Goal: Book appointment/travel/reservation

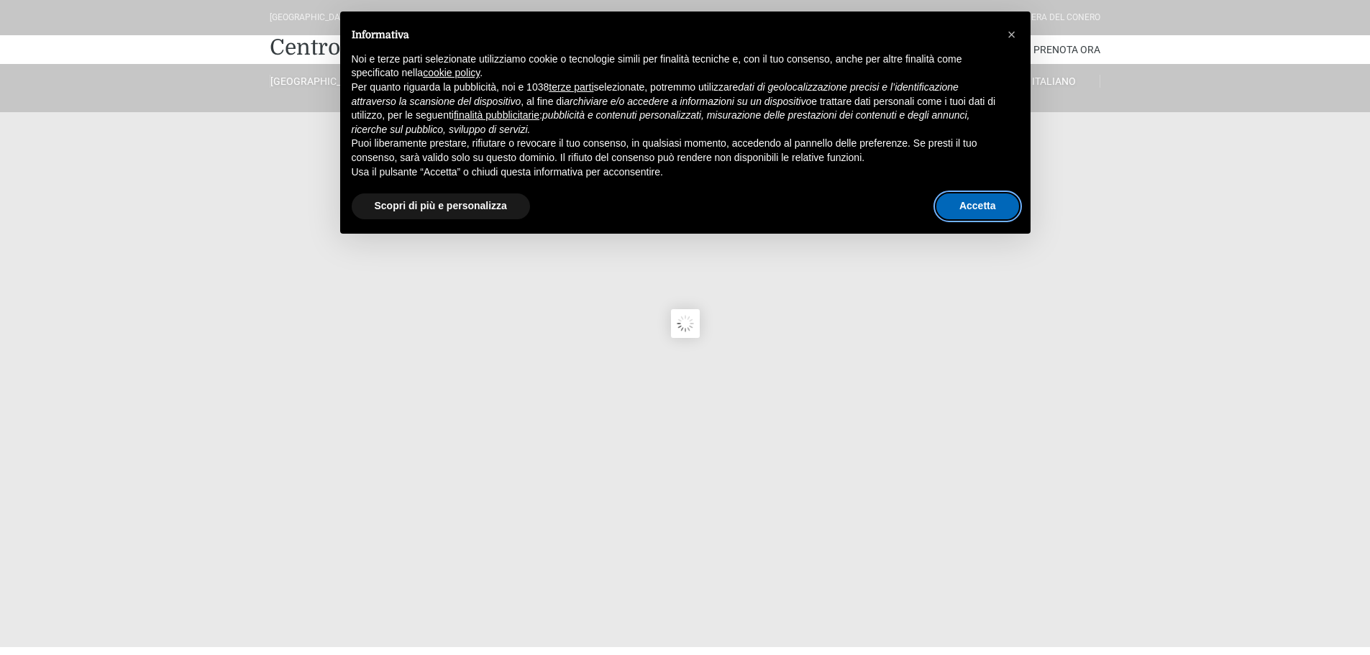
click at [979, 200] on button "Accetta" at bounding box center [978, 207] width 83 height 26
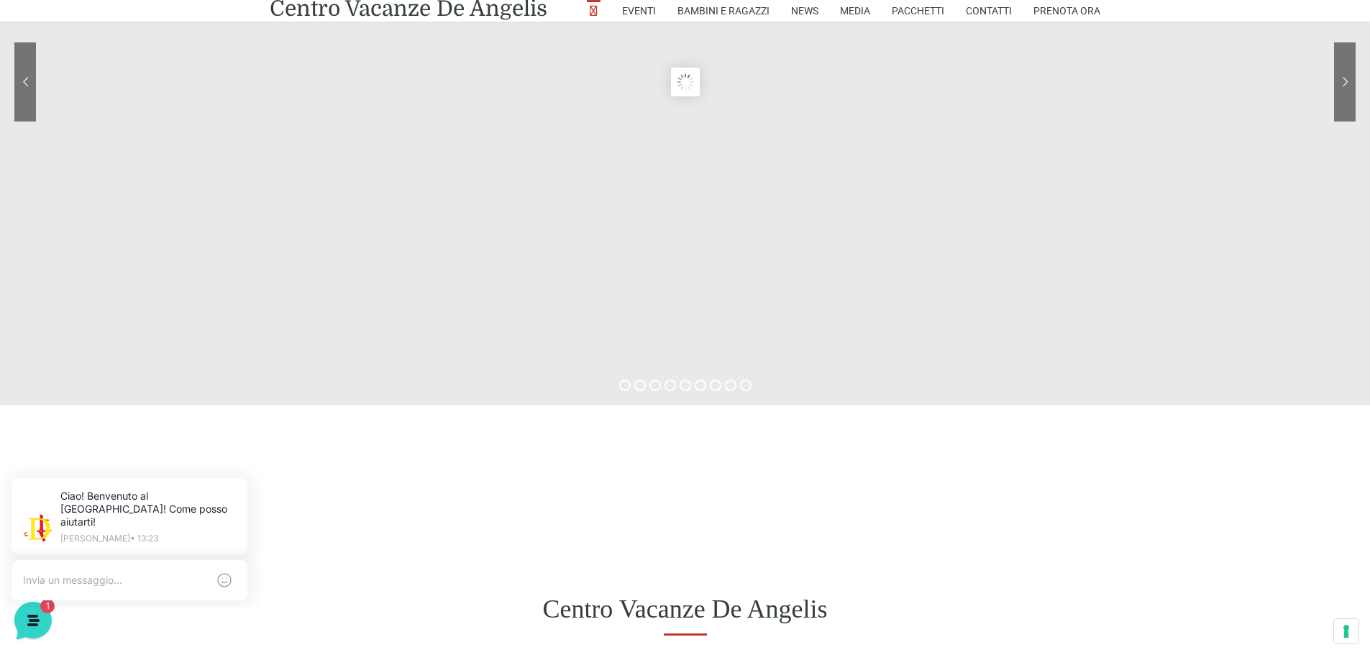
scroll to position [360, 0]
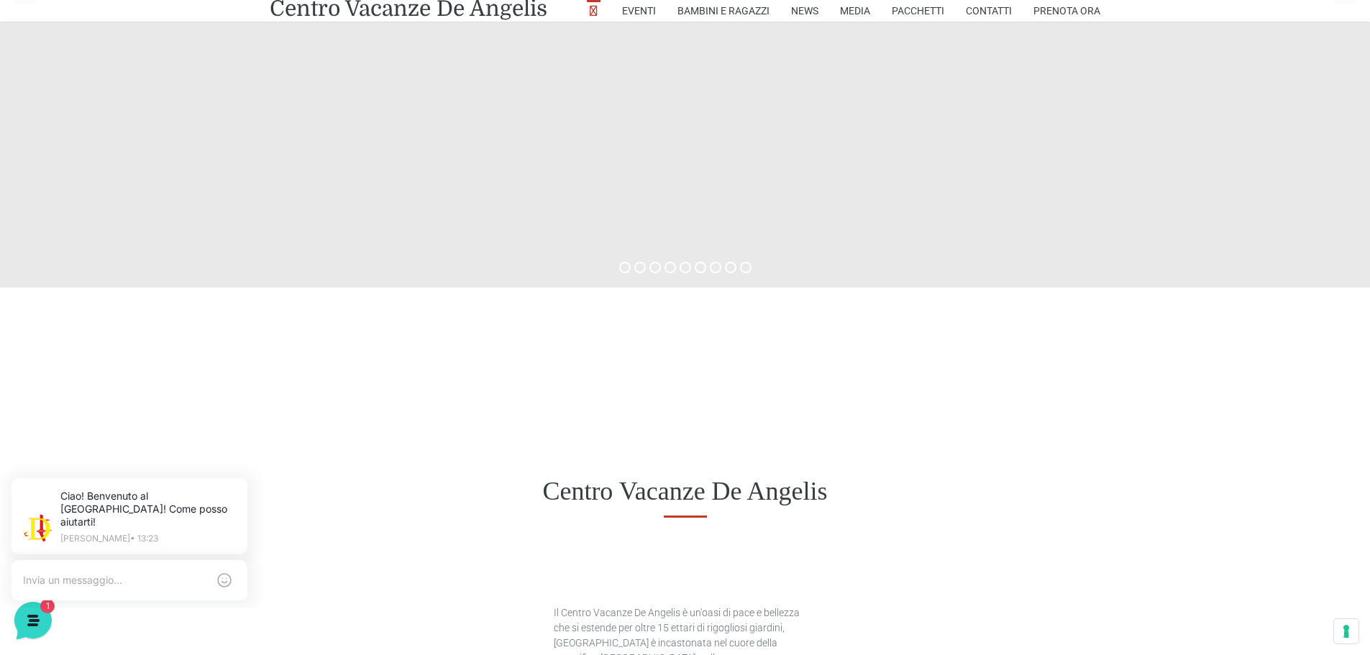
click at [668, 455] on div "Centro Vacanze De Angelis" at bounding box center [685, 491] width 1370 height 111
click at [1108, 467] on div "Centro Vacanze De Angelis" at bounding box center [685, 491] width 1370 height 111
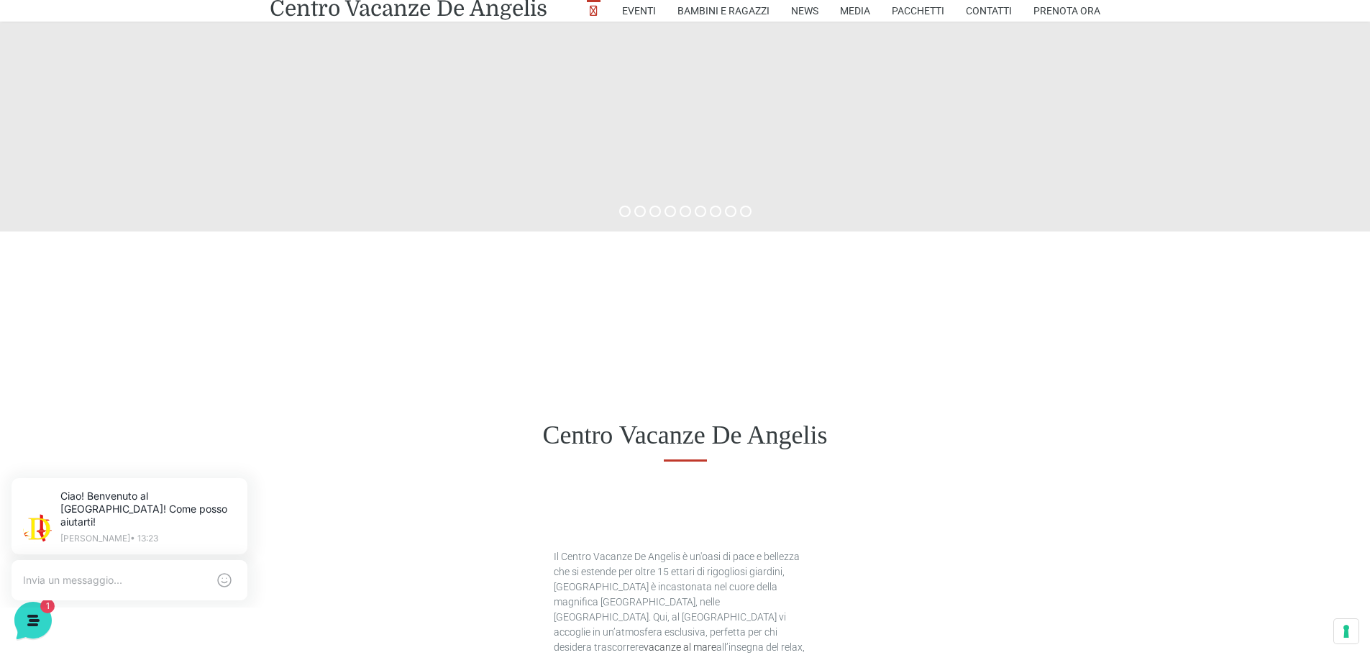
scroll to position [0, 0]
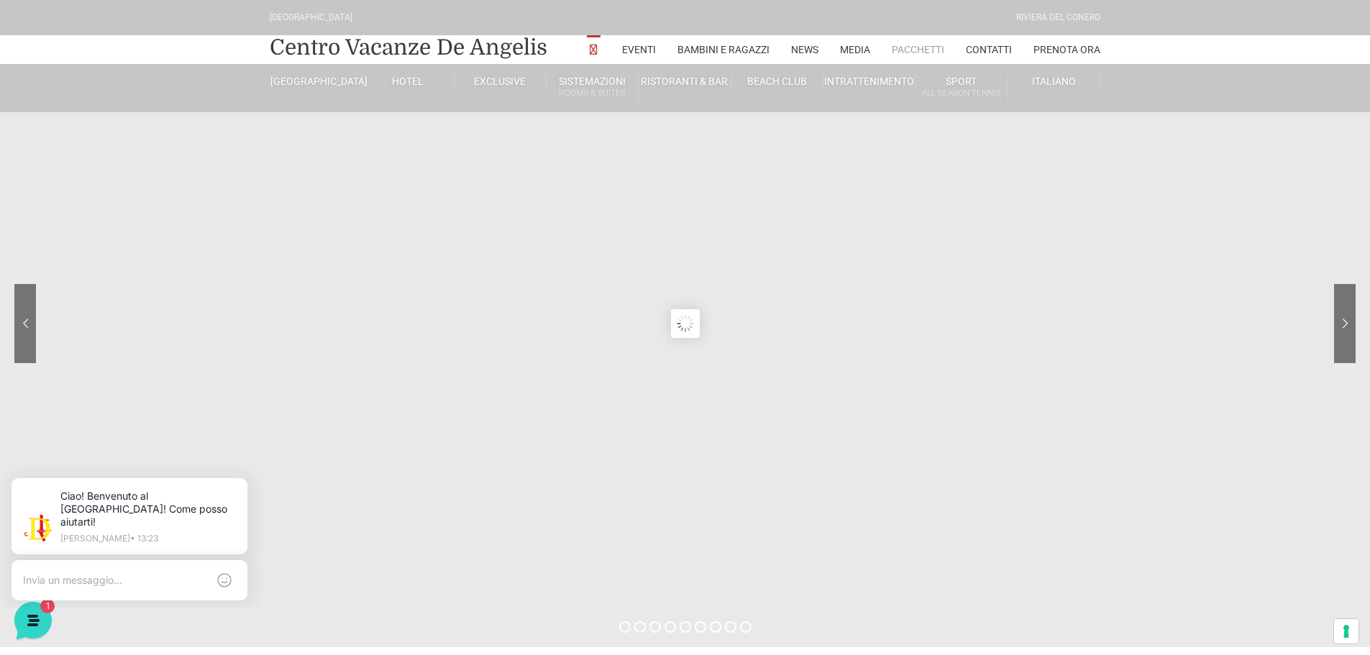
click at [908, 44] on link "Pacchetti" at bounding box center [918, 49] width 53 height 29
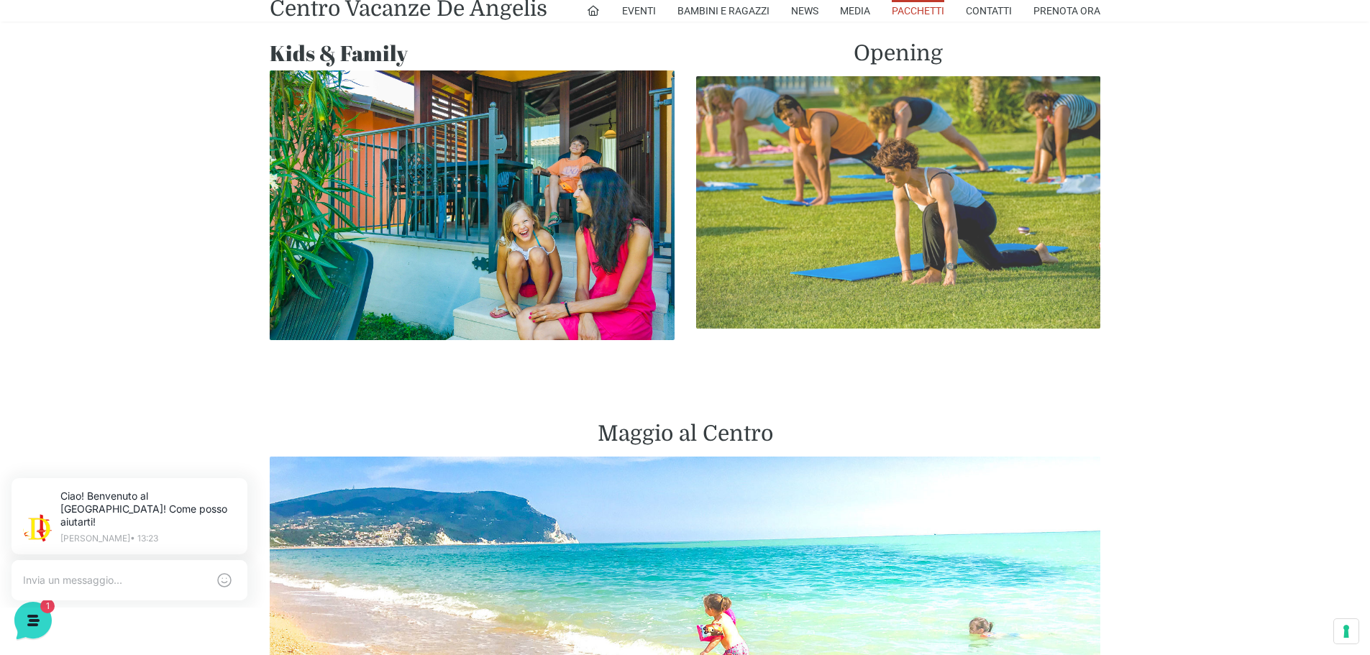
scroll to position [1151, 0]
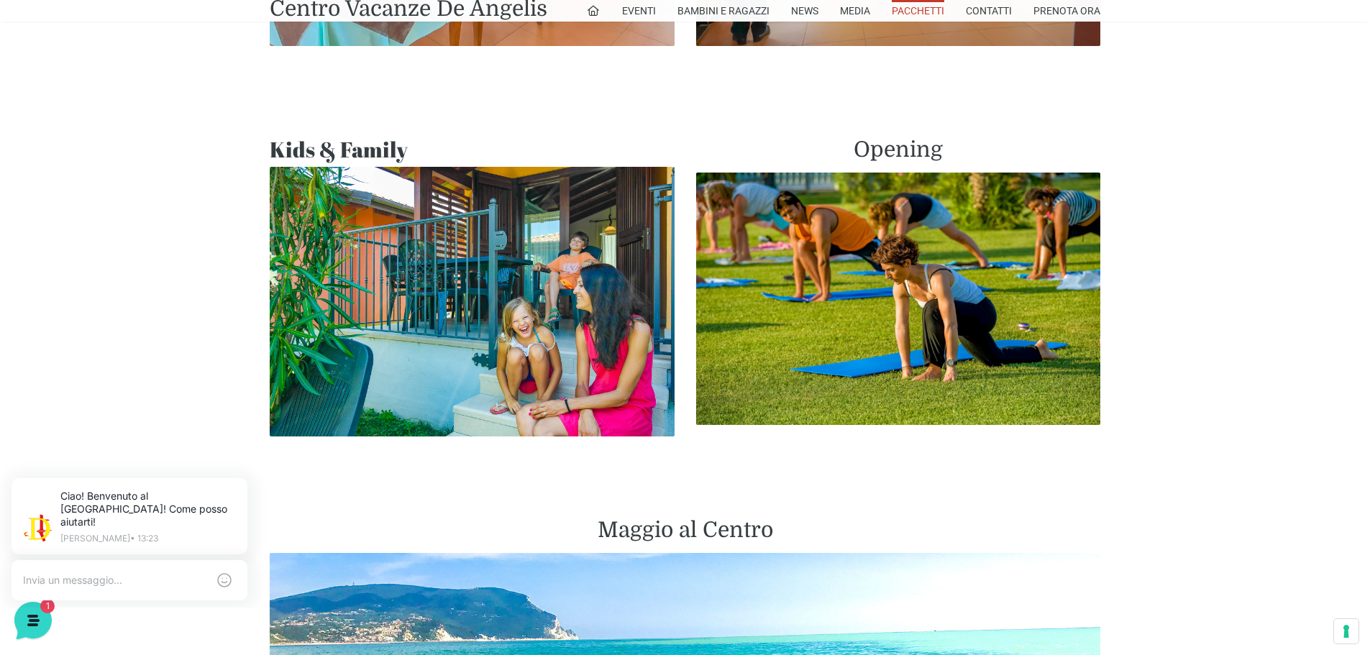
click at [480, 245] on img at bounding box center [472, 302] width 405 height 270
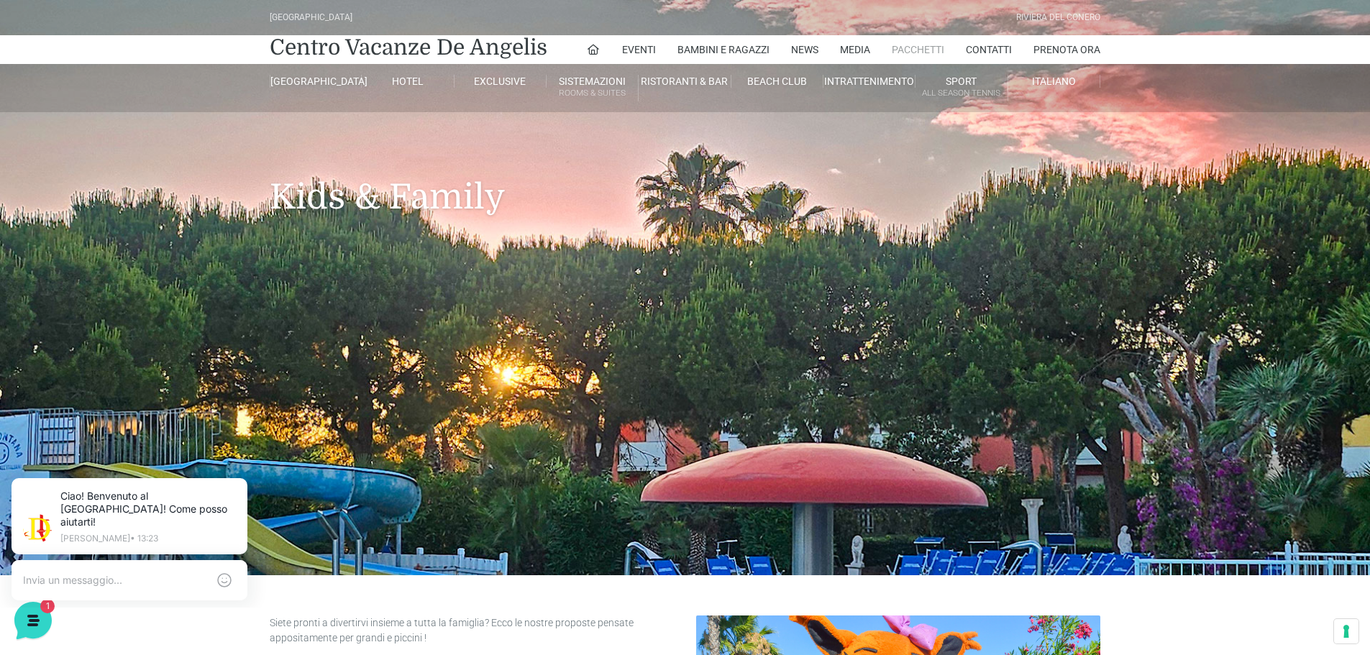
click at [919, 48] on link "Pacchetti" at bounding box center [918, 49] width 53 height 29
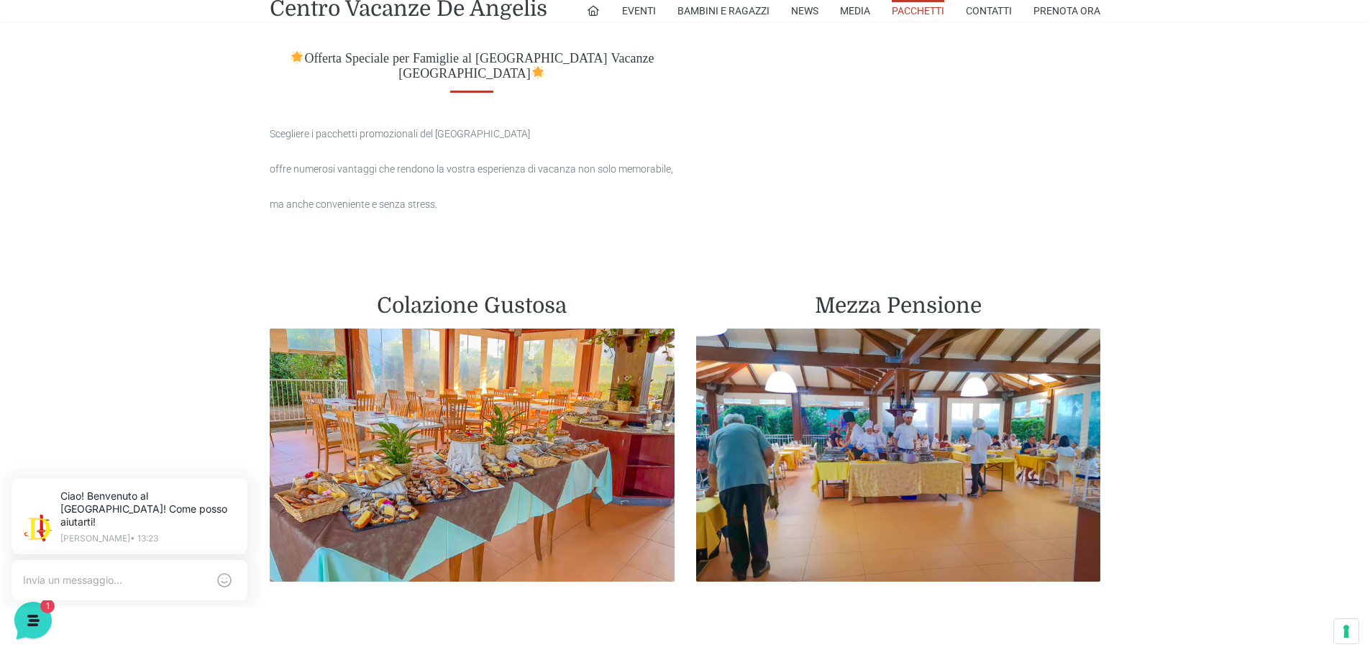
scroll to position [575, 0]
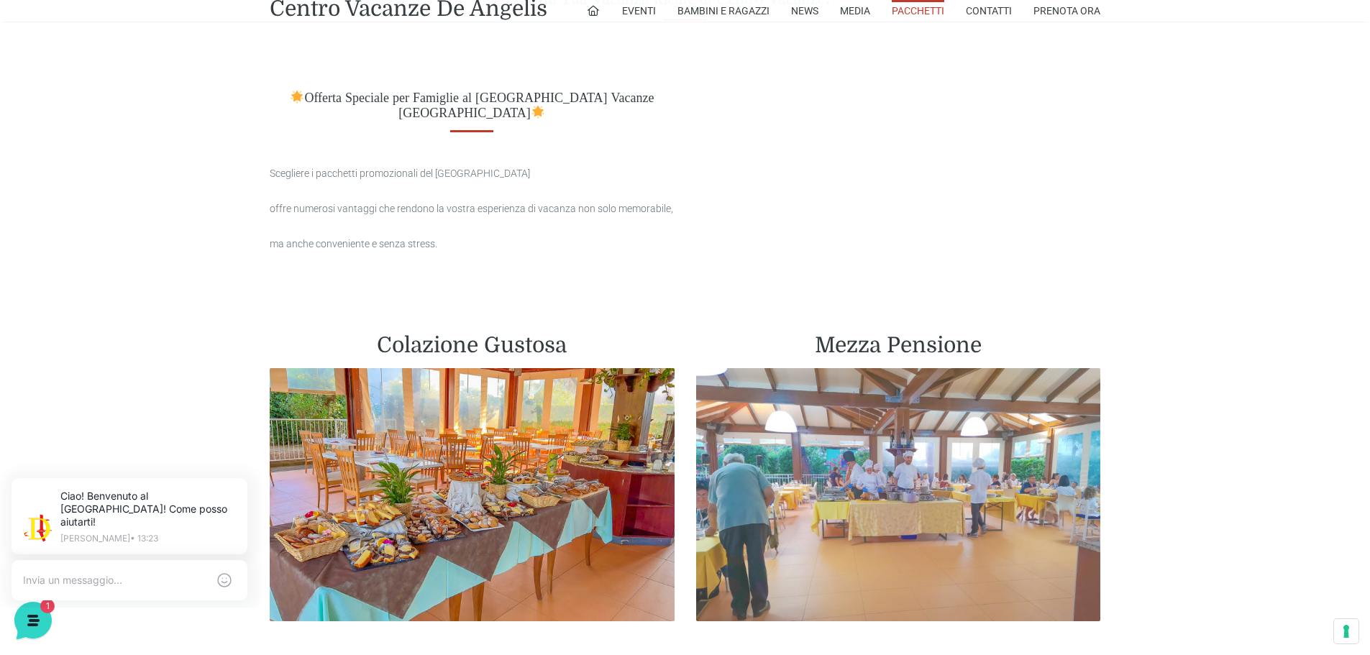
click at [908, 435] on img at bounding box center [898, 494] width 405 height 253
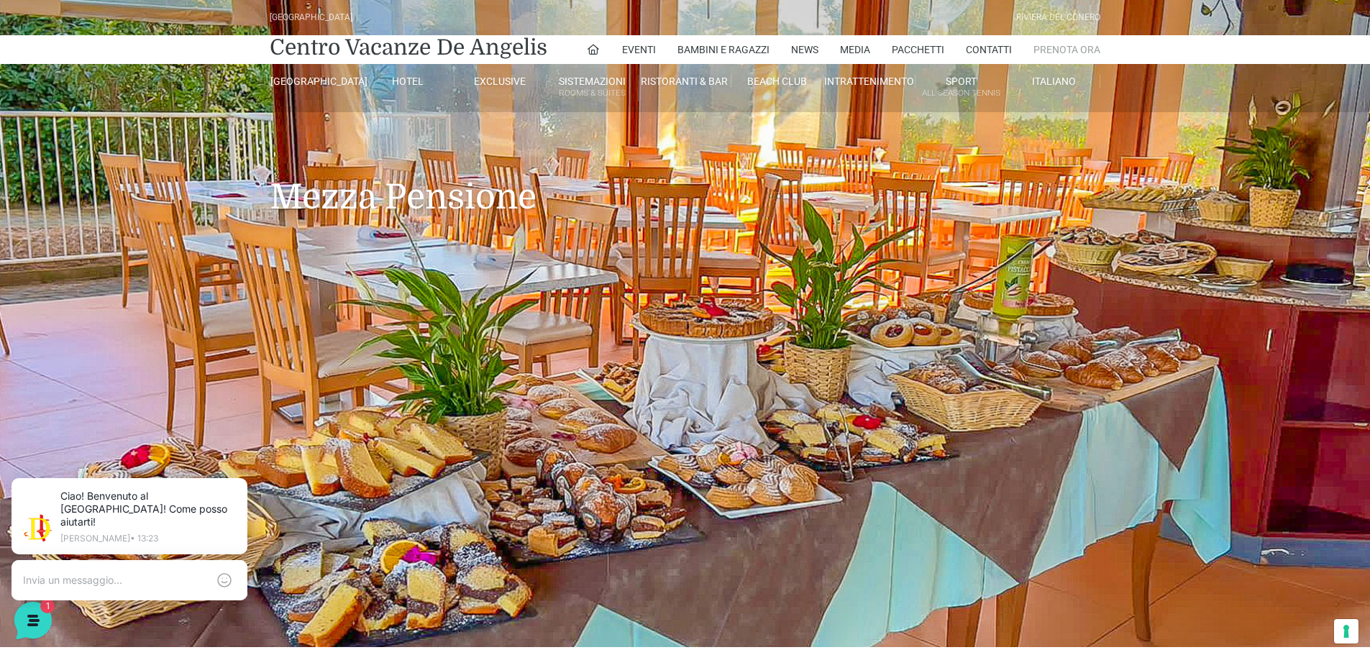
click at [1066, 45] on link "Prenota Ora" at bounding box center [1067, 49] width 67 height 29
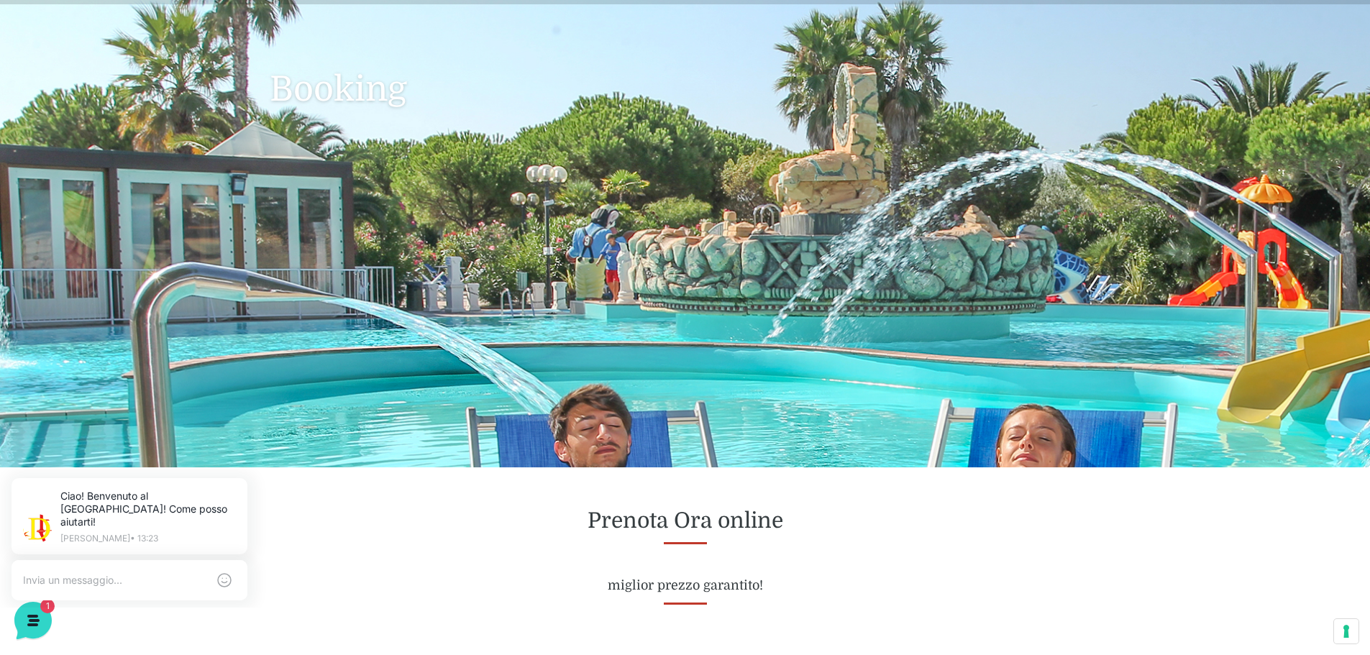
scroll to position [72, 0]
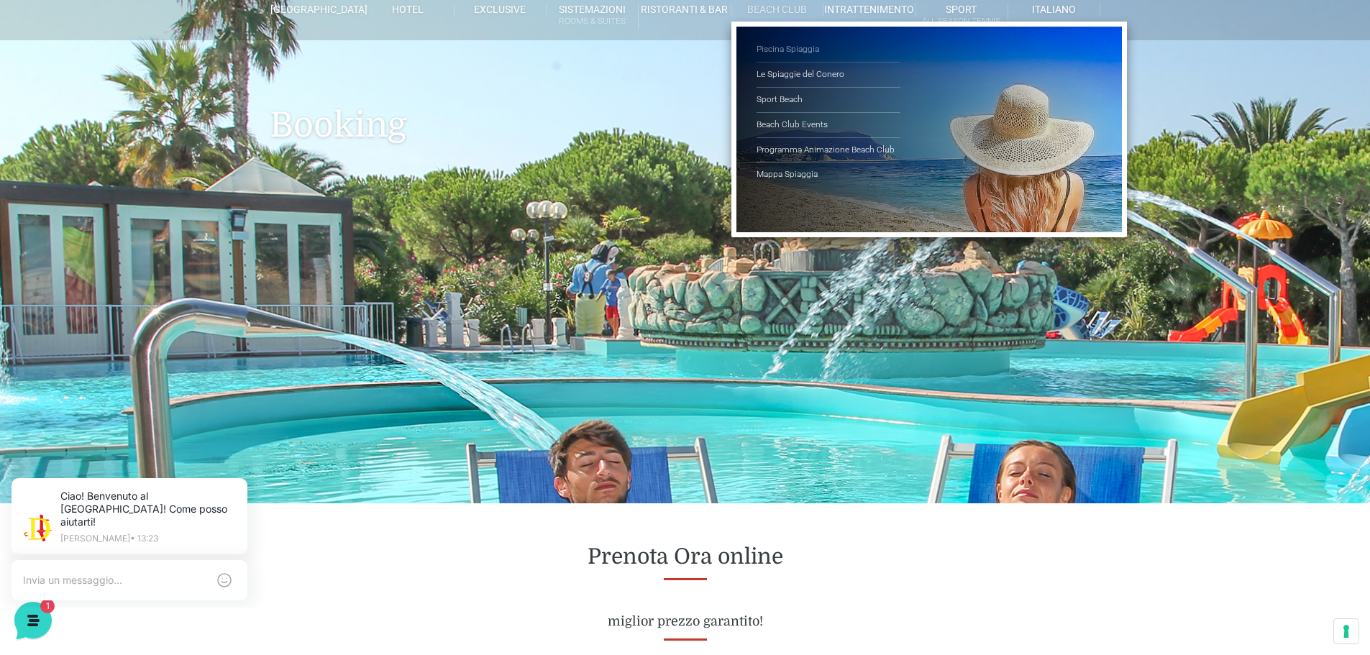
click at [795, 45] on link "Piscina Spiaggia" at bounding box center [829, 49] width 144 height 25
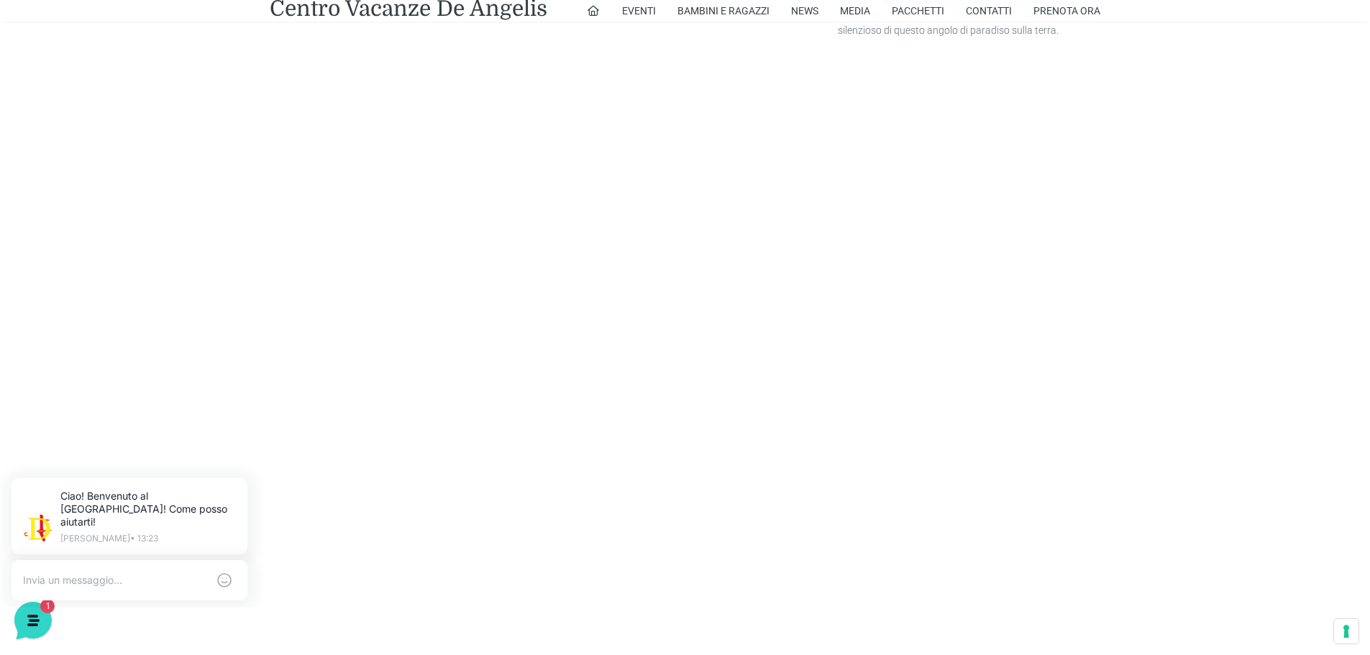
scroll to position [888, 0]
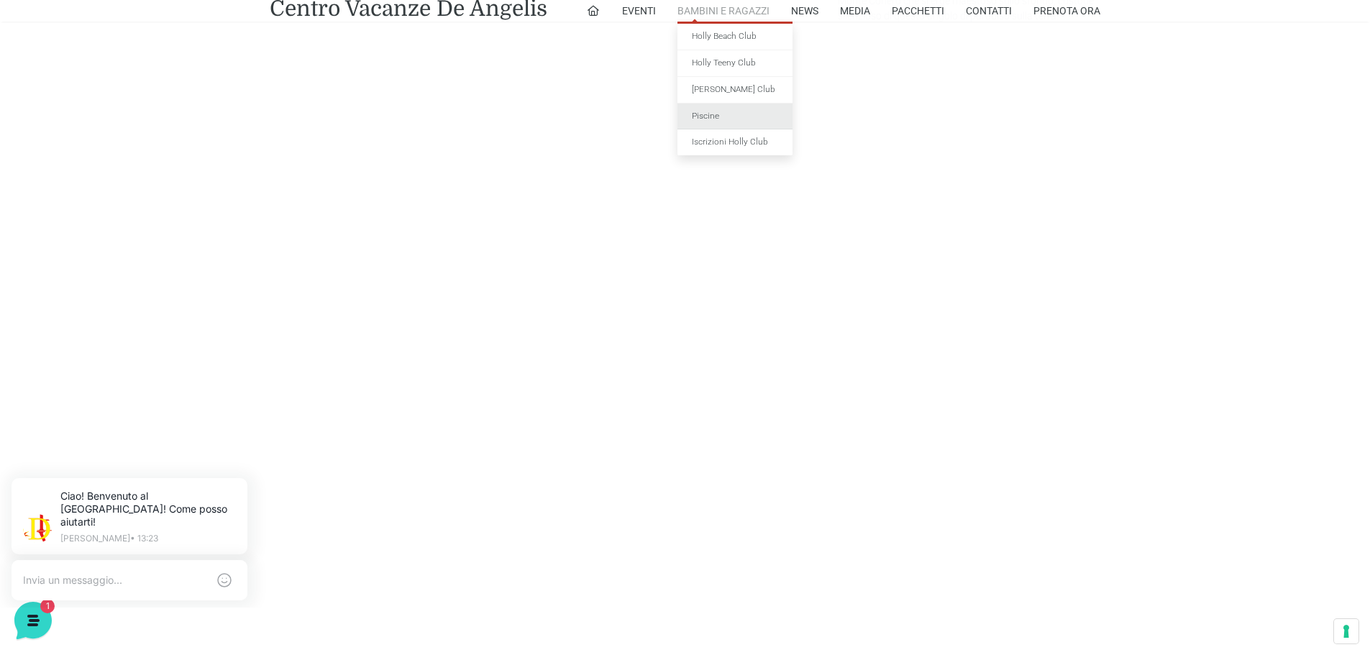
click at [723, 109] on link "Piscine" at bounding box center [735, 117] width 115 height 27
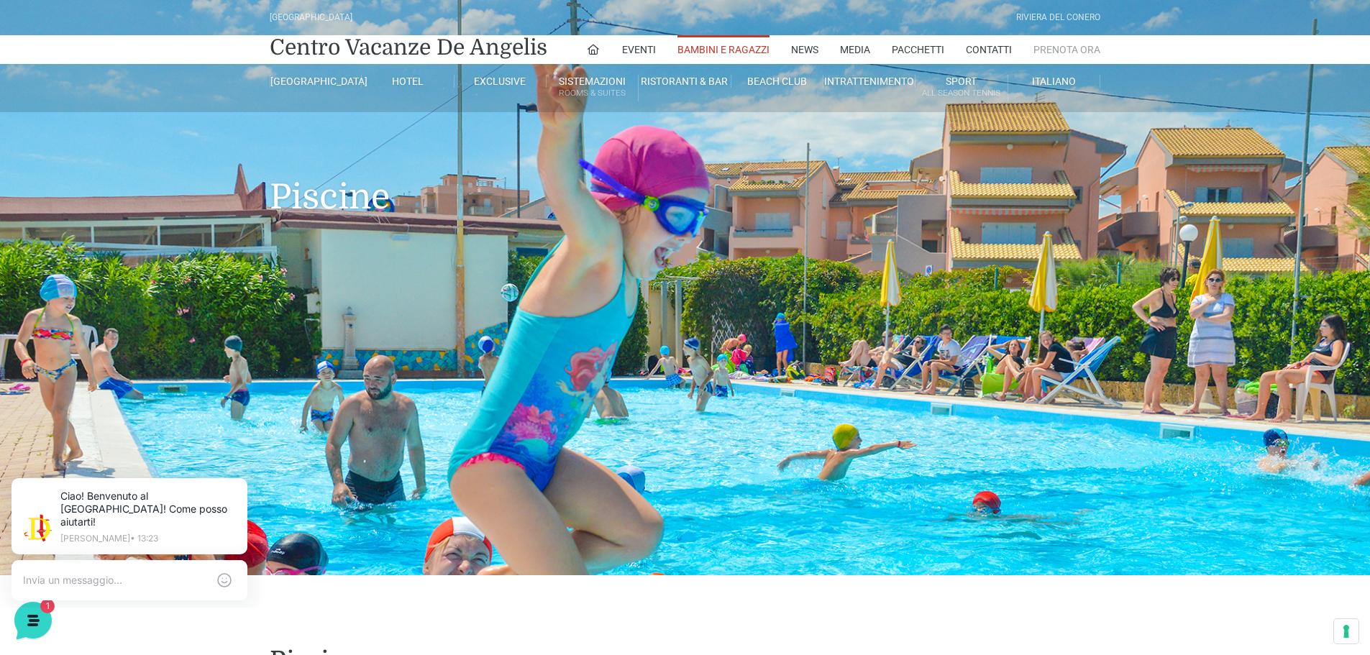
click at [1064, 45] on link "Prenota Ora" at bounding box center [1067, 49] width 67 height 29
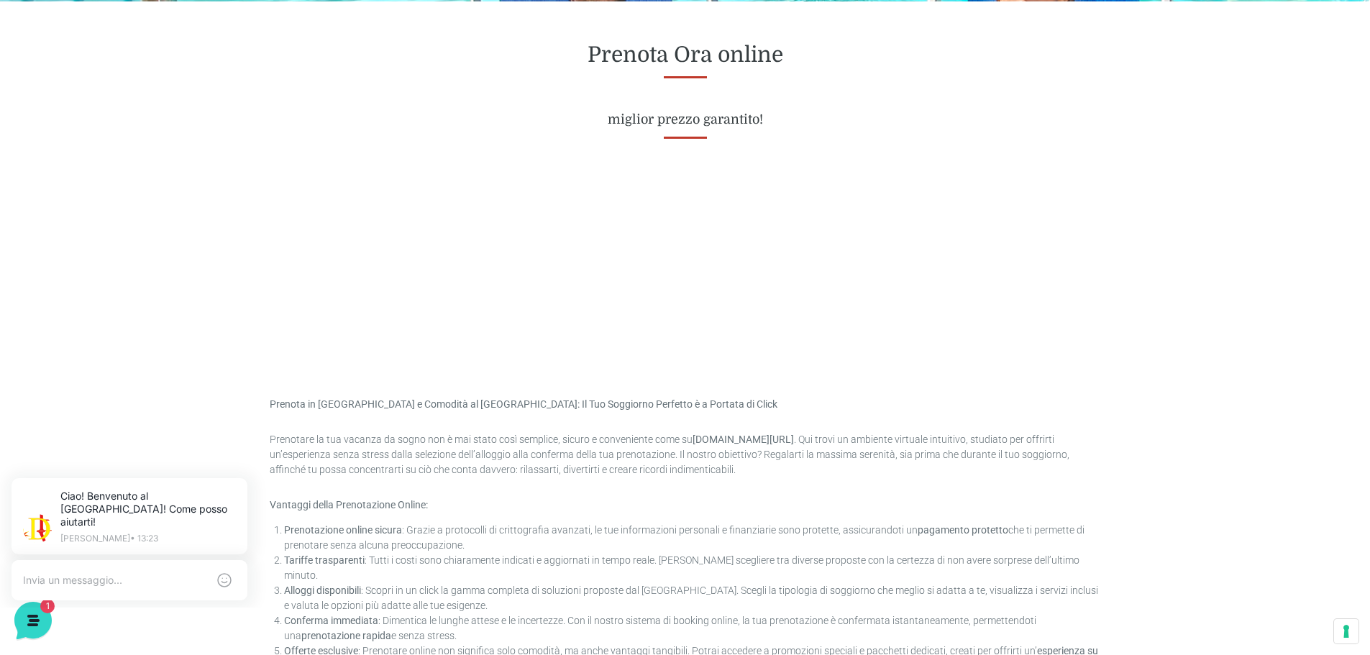
scroll to position [575, 0]
